Goal: Task Accomplishment & Management: Use online tool/utility

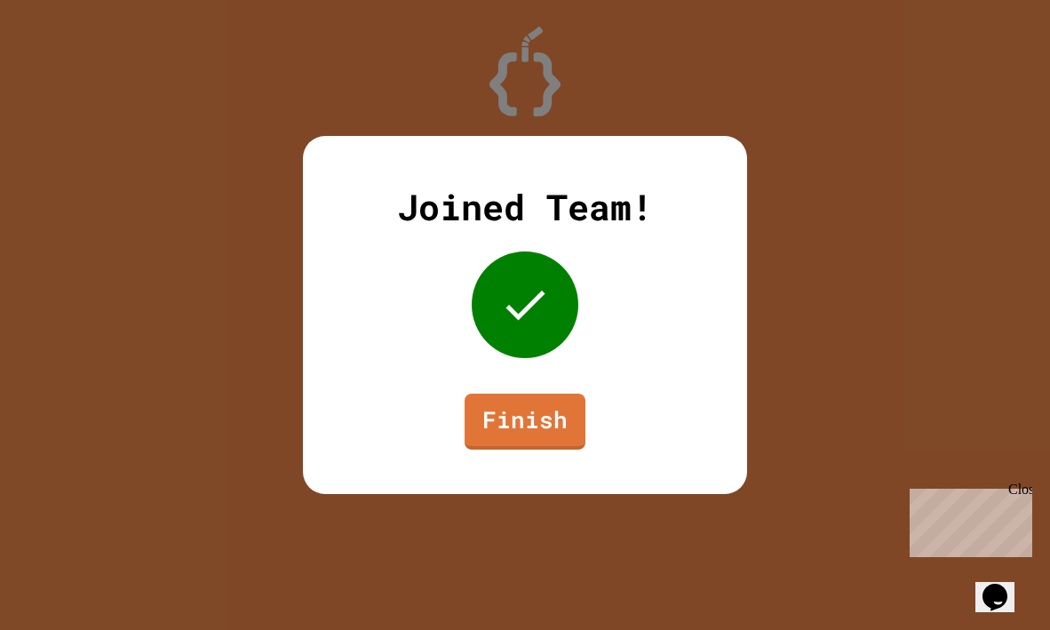
click at [517, 409] on link "Finish" at bounding box center [525, 421] width 121 height 56
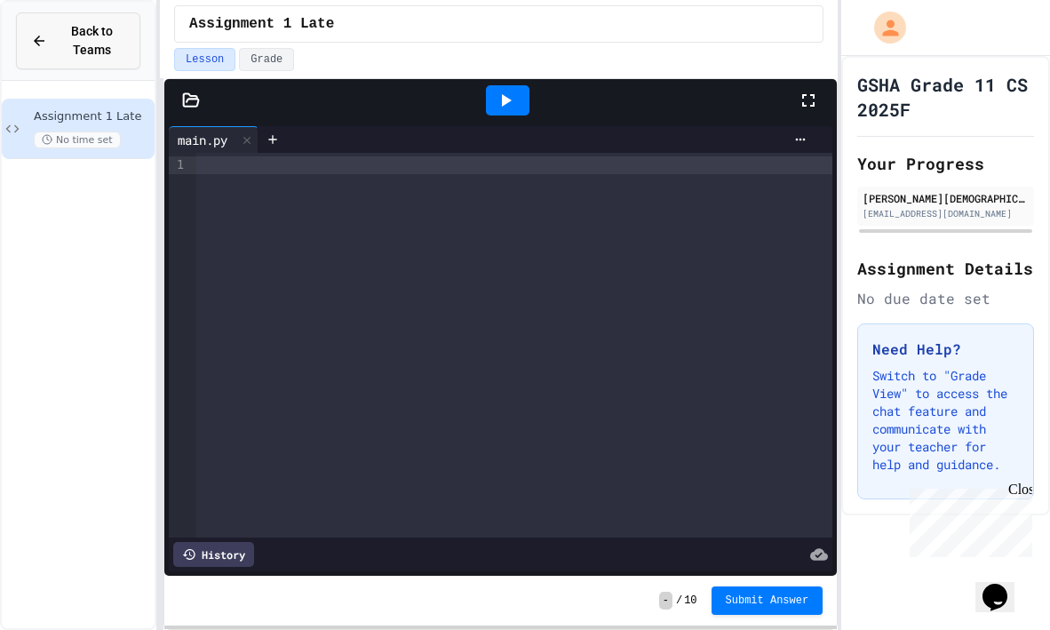
click at [114, 50] on span "Back to Teams" at bounding box center [92, 40] width 68 height 37
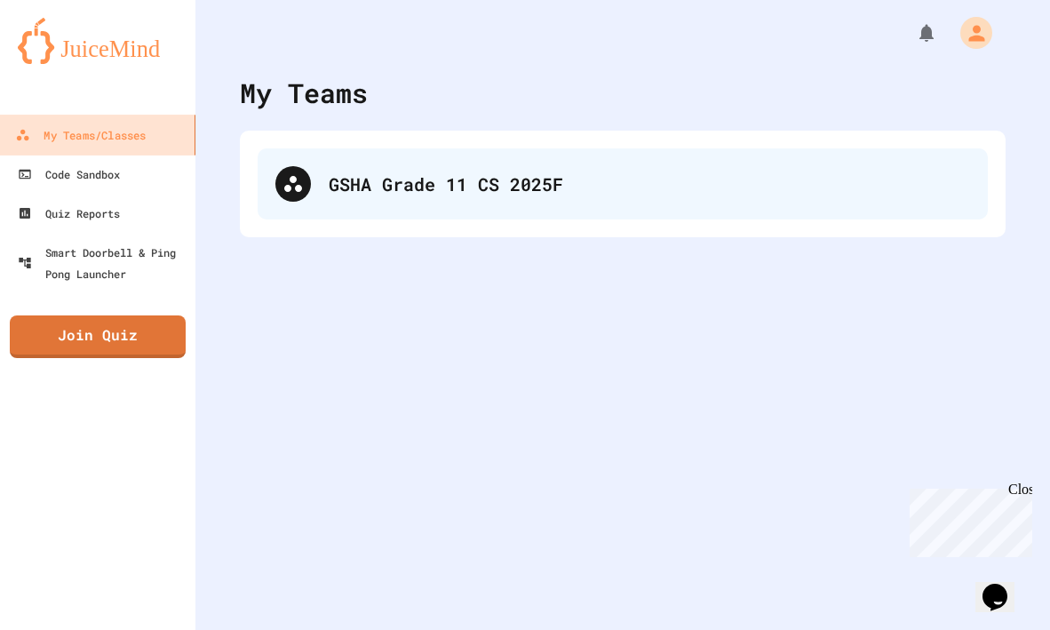
click at [290, 173] on icon at bounding box center [292, 183] width 21 height 21
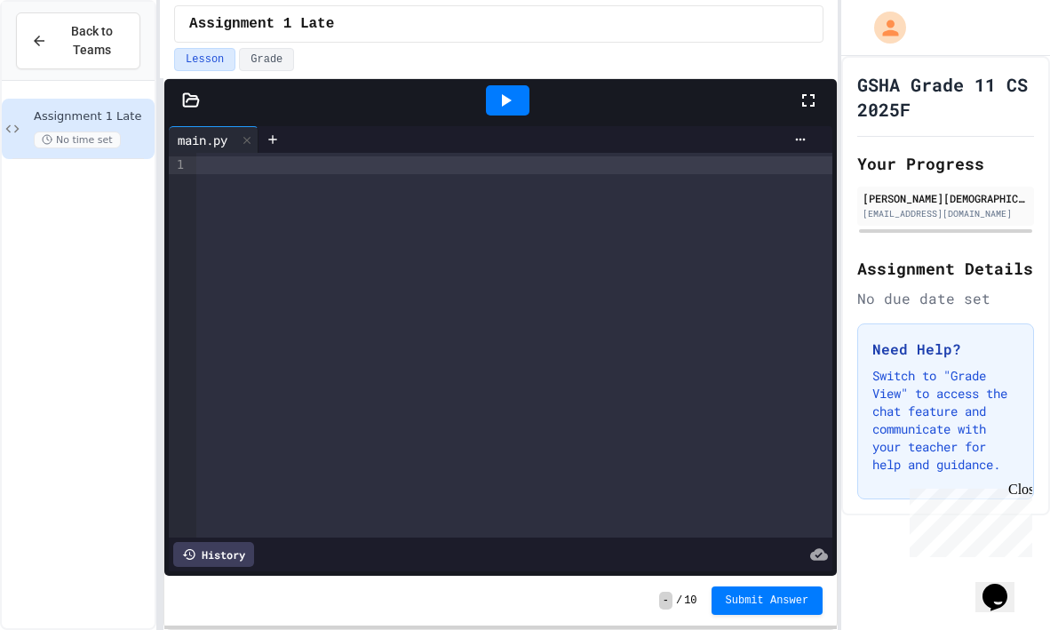
click at [362, 171] on div at bounding box center [514, 165] width 637 height 18
click at [253, 54] on button "Grade" at bounding box center [266, 59] width 55 height 23
click at [230, 60] on button "Lesson" at bounding box center [204, 59] width 61 height 23
click at [108, 50] on span "Back to Teams" at bounding box center [92, 40] width 68 height 37
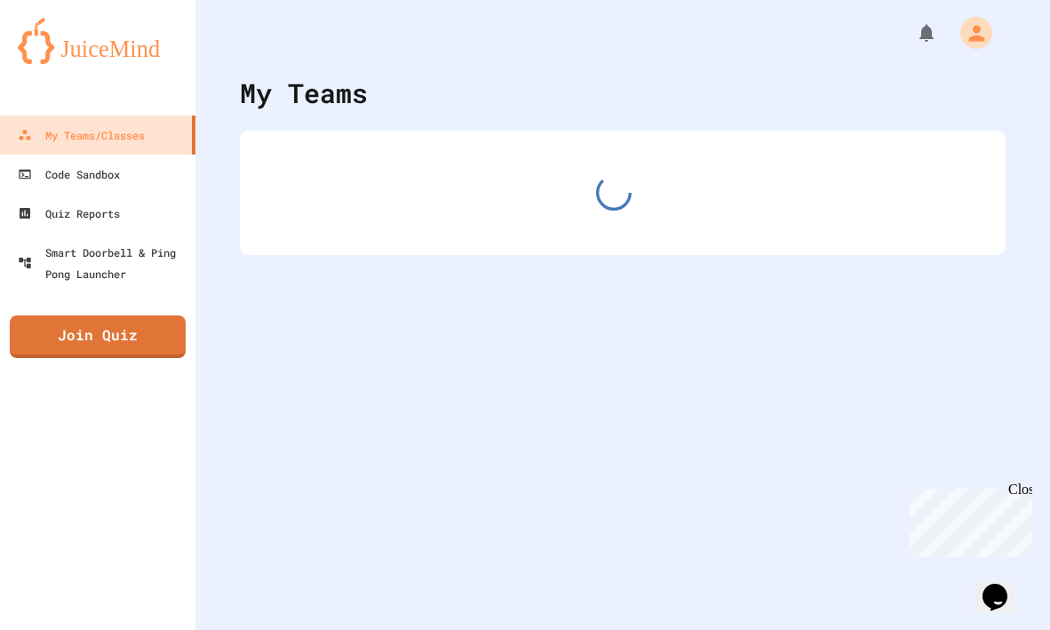
click at [108, 50] on img at bounding box center [98, 41] width 160 height 46
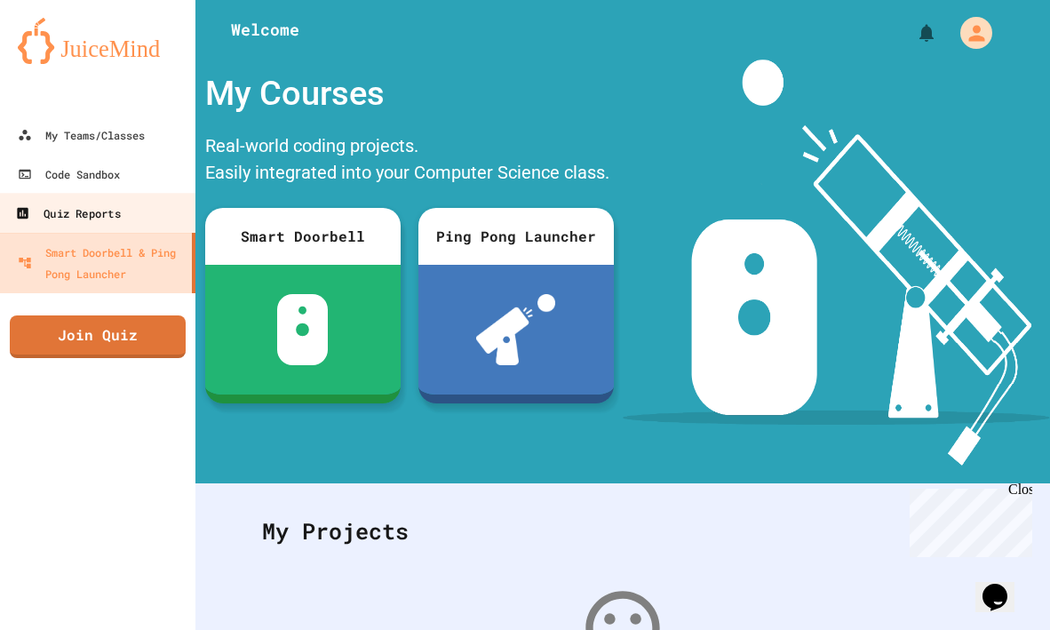
click at [109, 195] on link "Quiz Reports" at bounding box center [98, 213] width 202 height 40
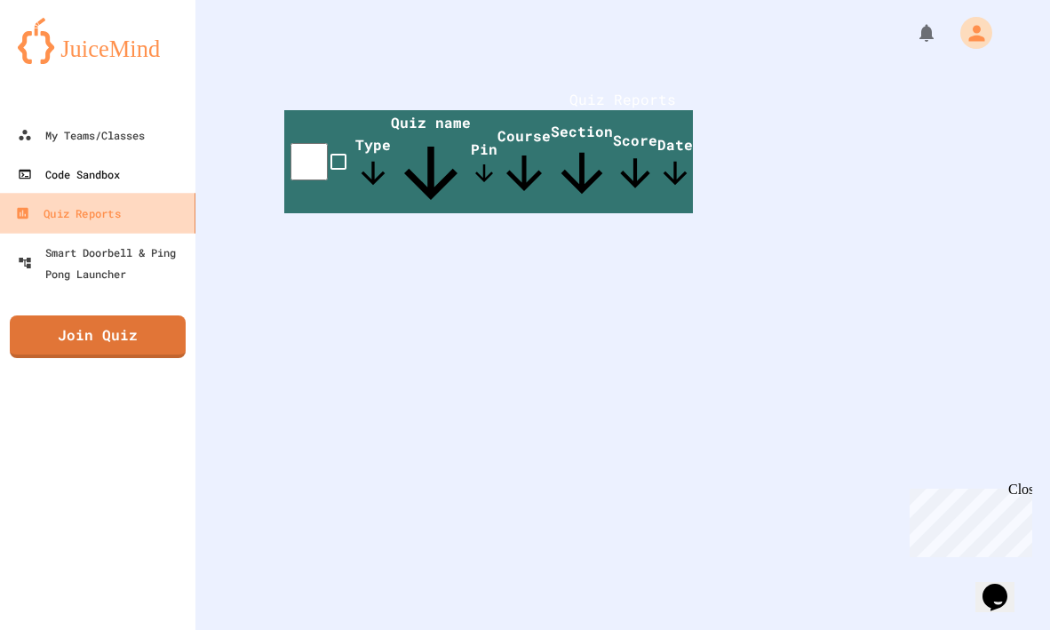
click at [109, 178] on div "Code Sandbox" at bounding box center [69, 173] width 102 height 21
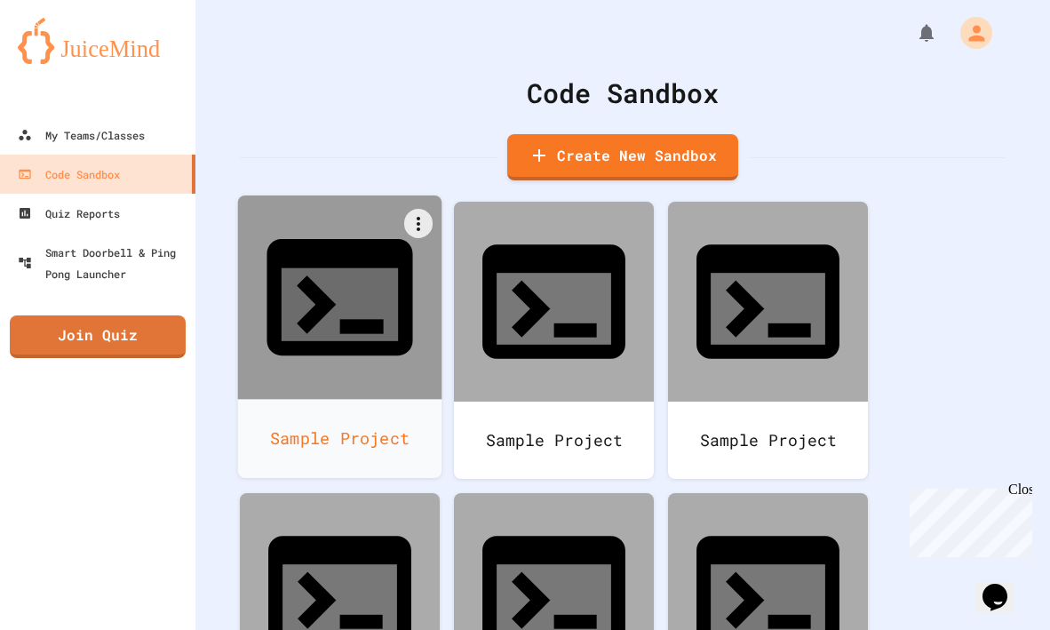
click at [385, 399] on div "Sample Project" at bounding box center [340, 438] width 204 height 79
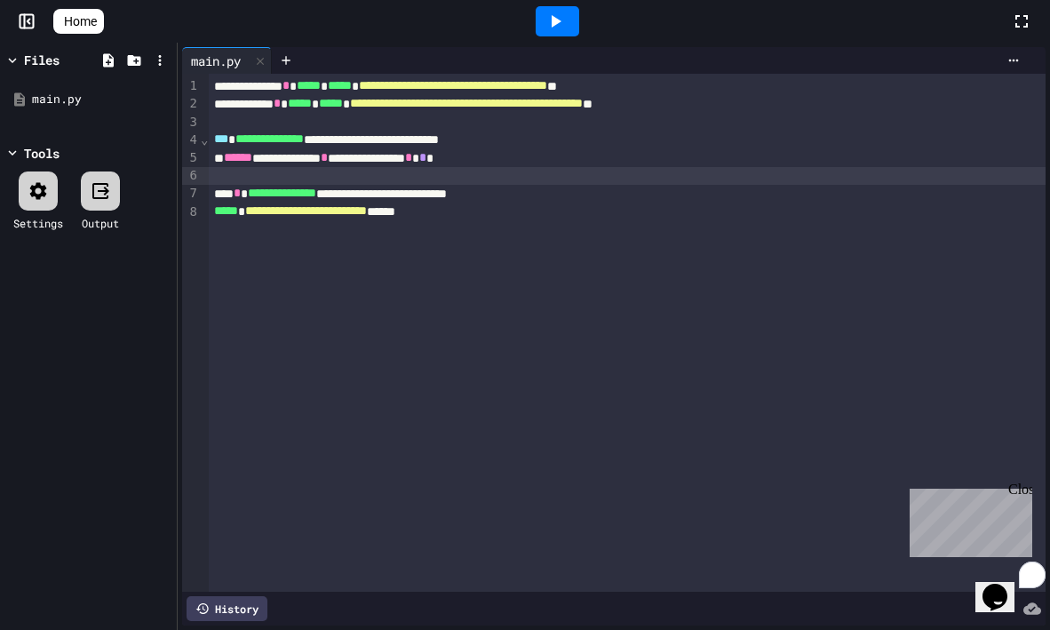
click at [610, 173] on div "To enrich screen reader interactions, please activate Accessibility in Grammarl…" at bounding box center [627, 176] width 837 height 18
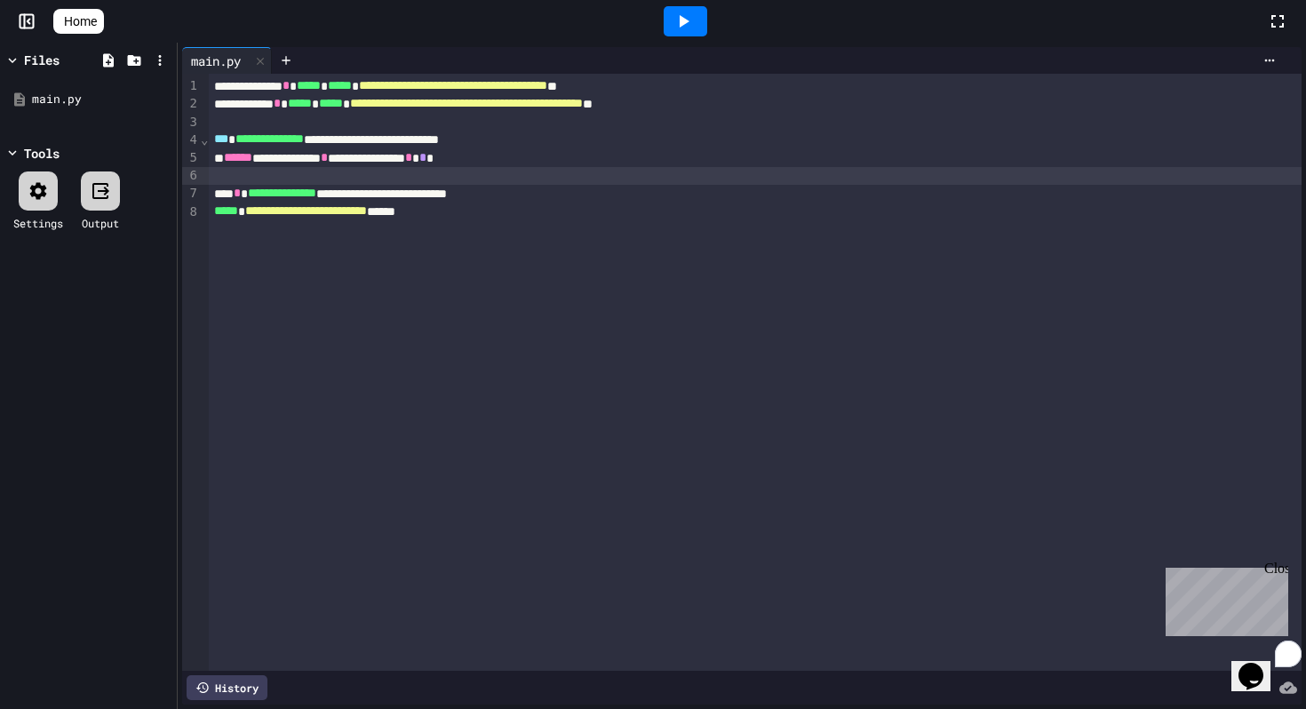
click at [97, 18] on span "Home" at bounding box center [80, 21] width 33 height 18
